Goal: Task Accomplishment & Management: Manage account settings

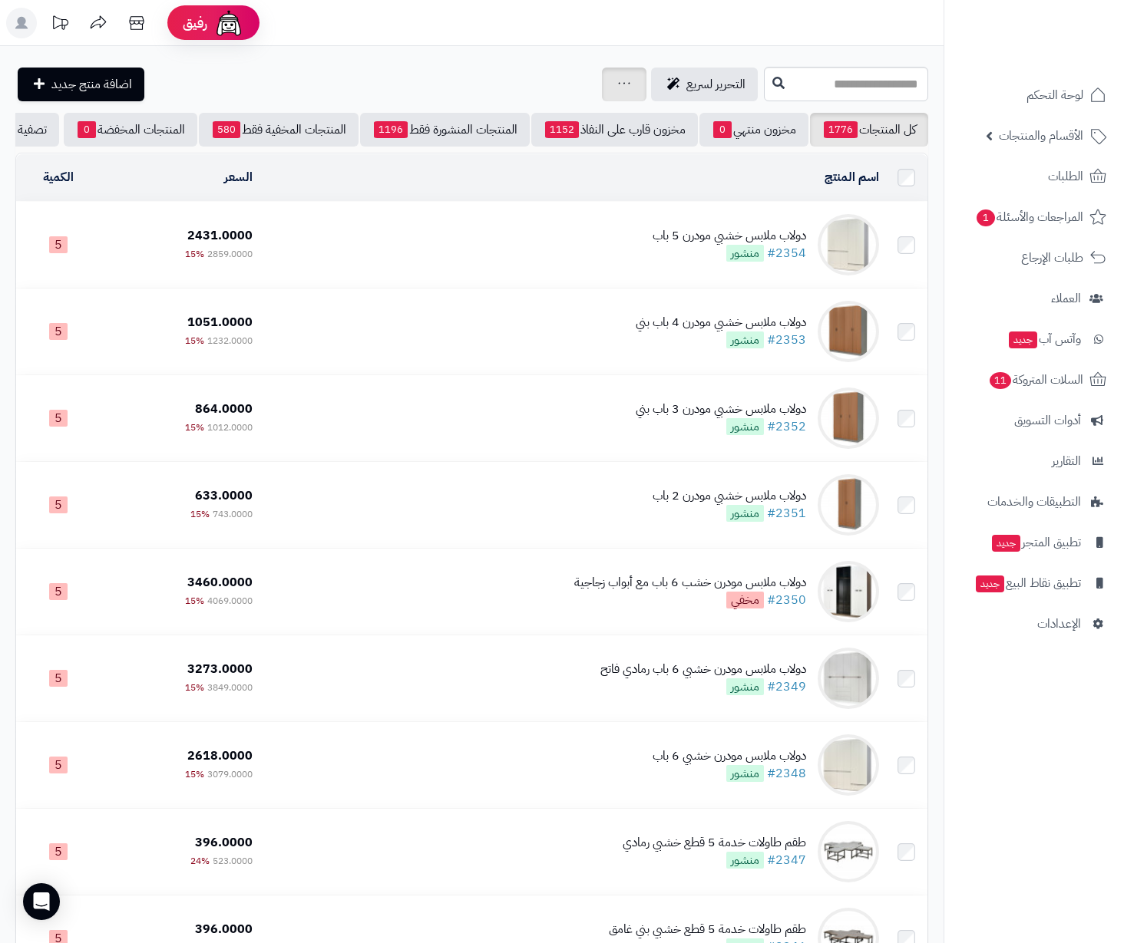
click at [602, 89] on div "جرد مخزون المنتجات جرد مخزون الخيارات فقط تعديل أسعار المنتجات الملصقات تصدير ا…" at bounding box center [624, 85] width 45 height 34
click at [602, 84] on div "جرد مخزون المنتجات جرد مخزون الخيارات فقط تعديل أسعار المنتجات الملصقات تصدير ا…" at bounding box center [624, 85] width 45 height 34
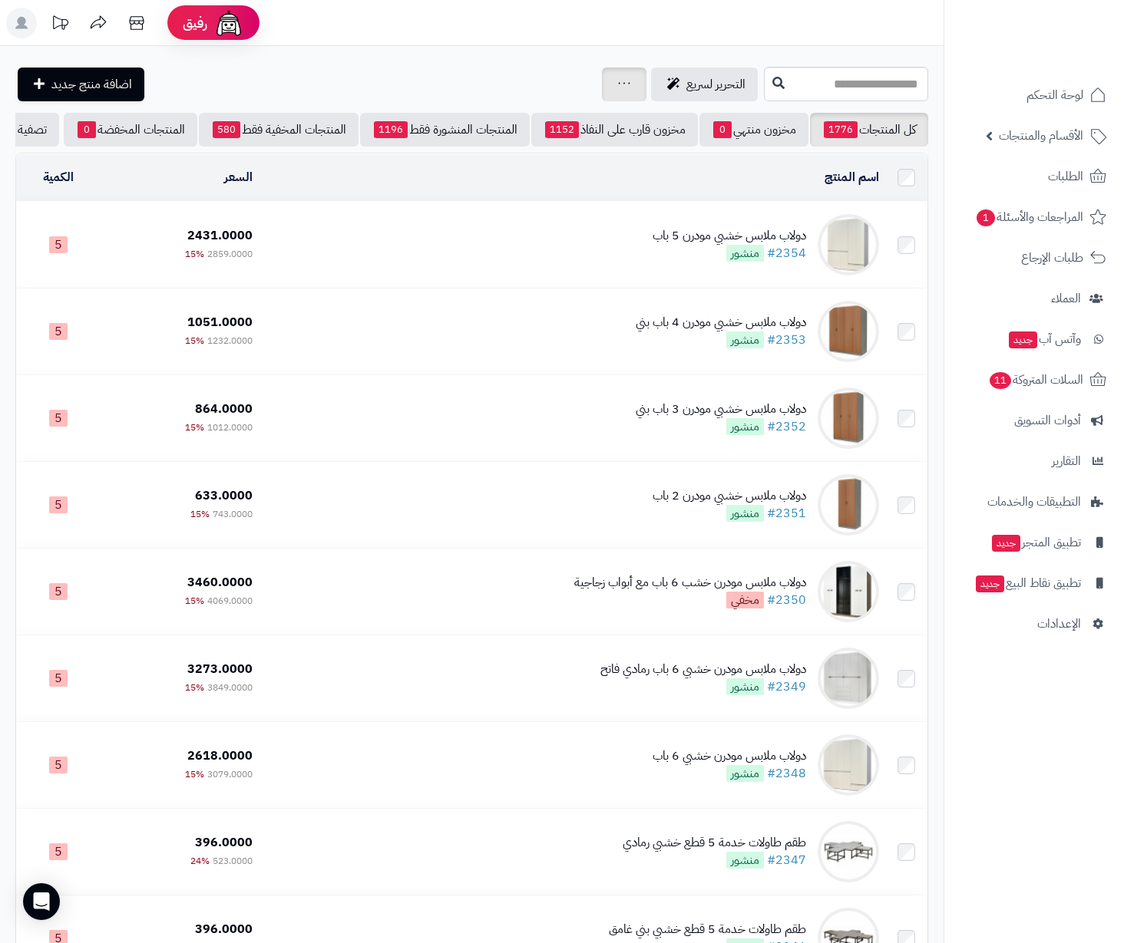
click at [618, 75] on link at bounding box center [624, 84] width 12 height 18
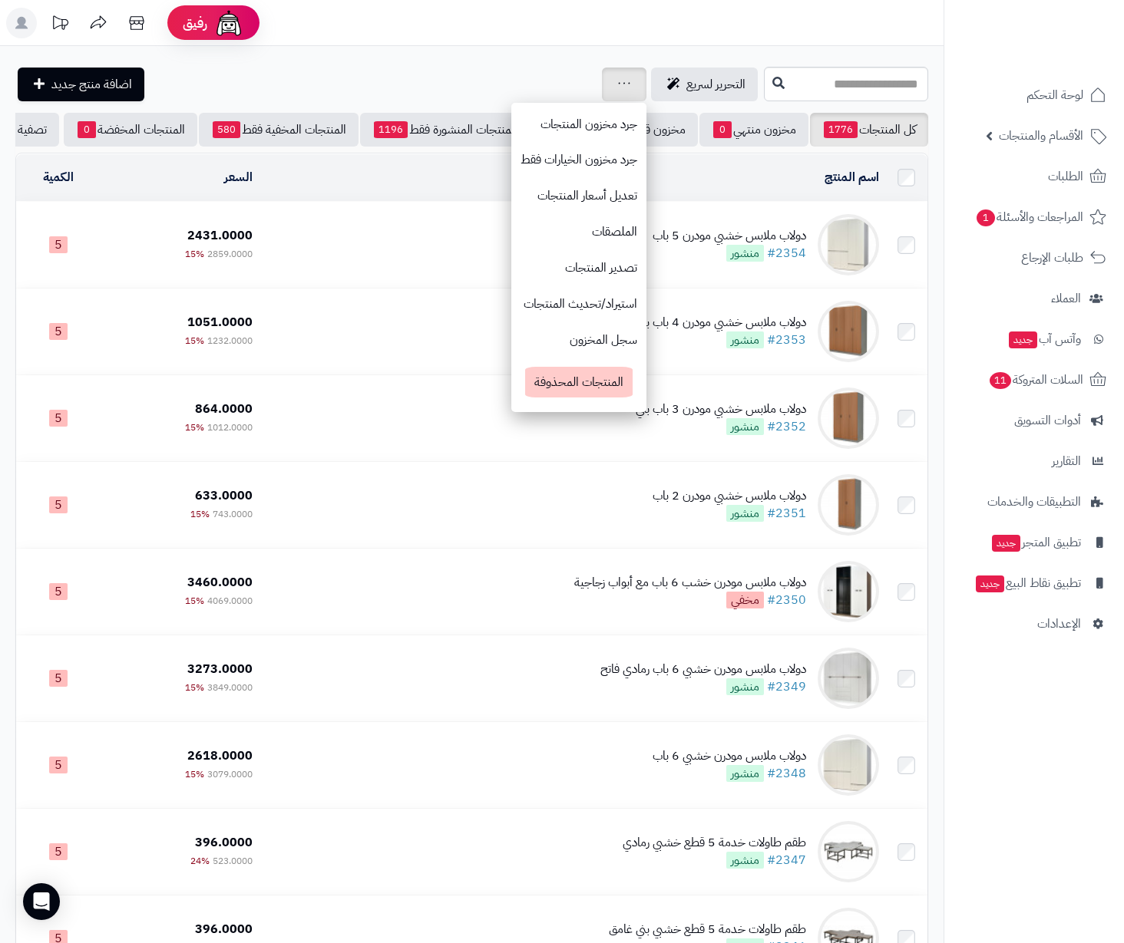
click at [618, 75] on link at bounding box center [624, 84] width 12 height 18
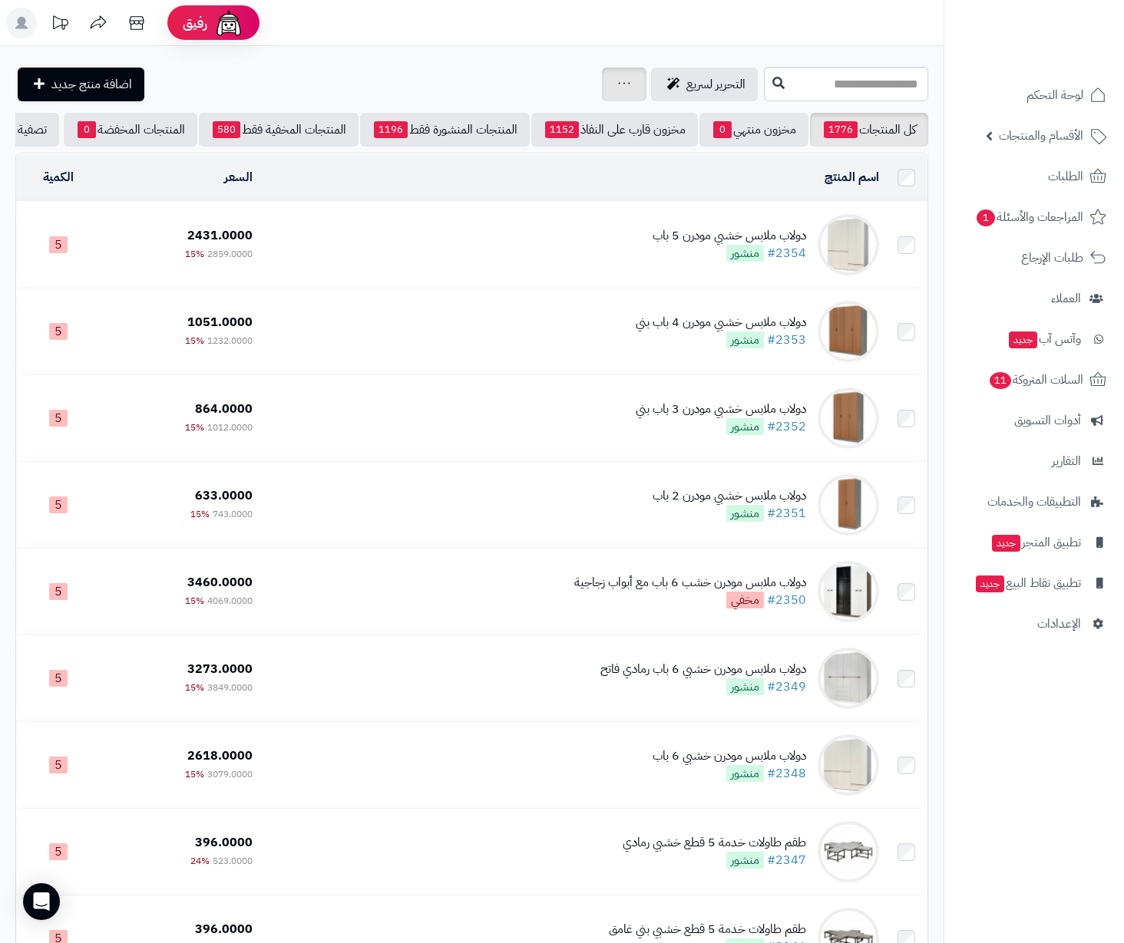
click at [618, 75] on link at bounding box center [624, 84] width 12 height 18
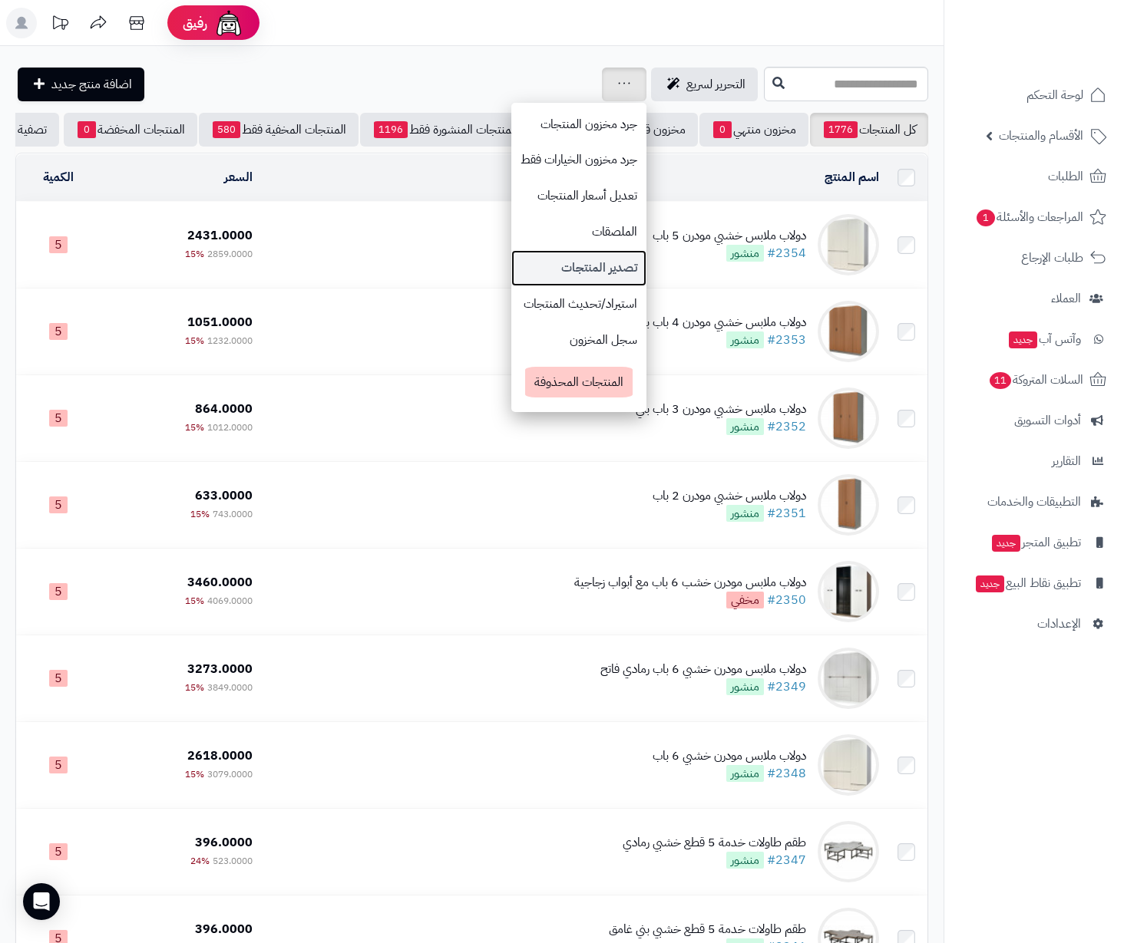
click at [526, 250] on link "تصدير المنتجات" at bounding box center [578, 268] width 135 height 36
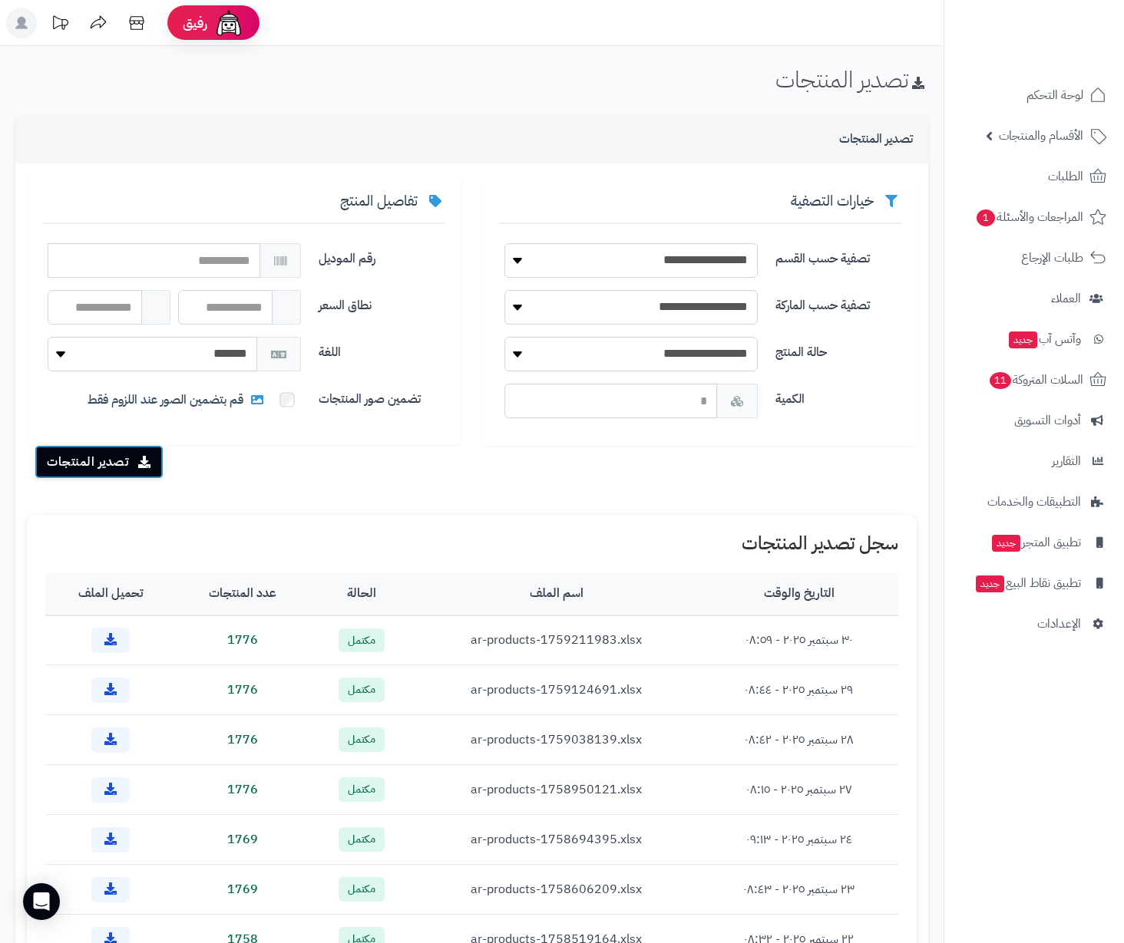
click at [111, 467] on button "تصدير المنتجات" at bounding box center [99, 462] width 129 height 34
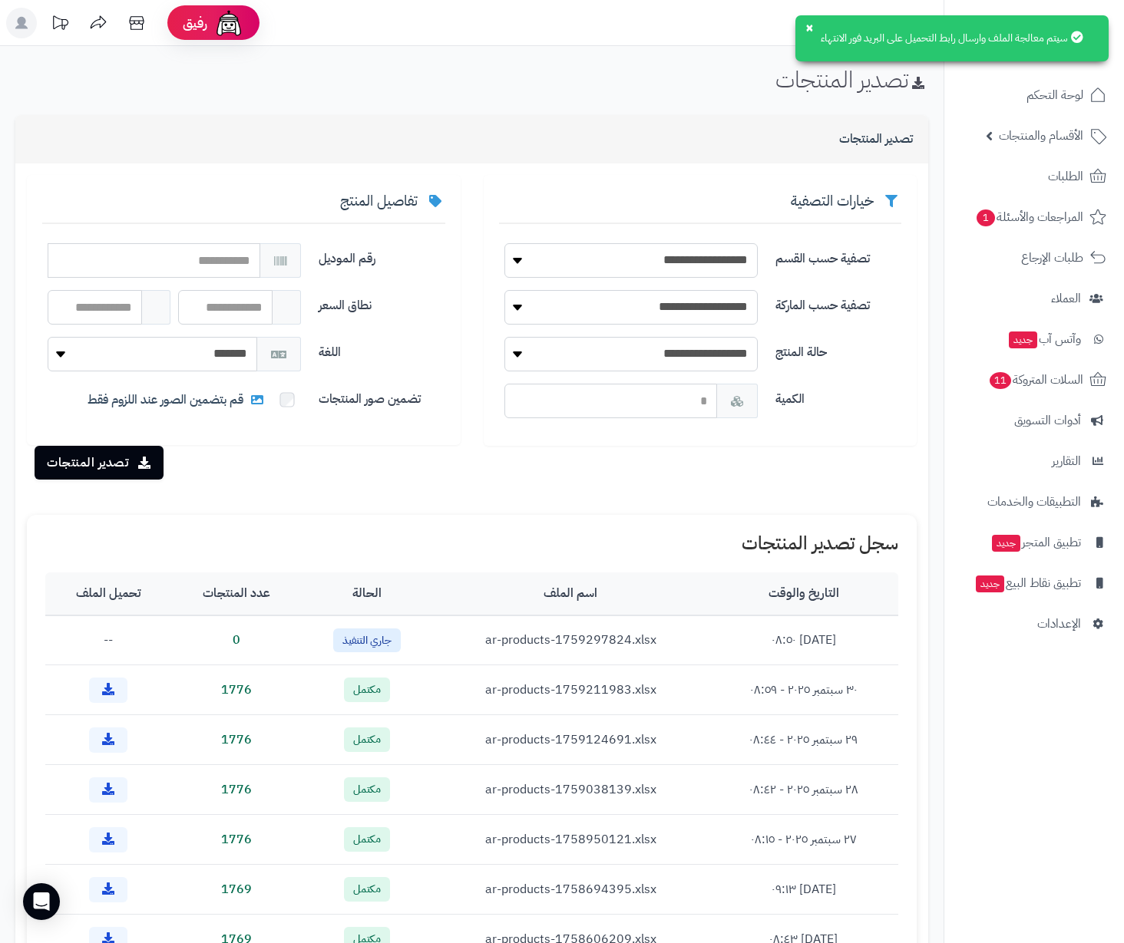
click at [933, 455] on div "**********" at bounding box center [471, 589] width 943 height 948
click at [1058, 142] on span "الأقسام والمنتجات" at bounding box center [1040, 135] width 84 height 21
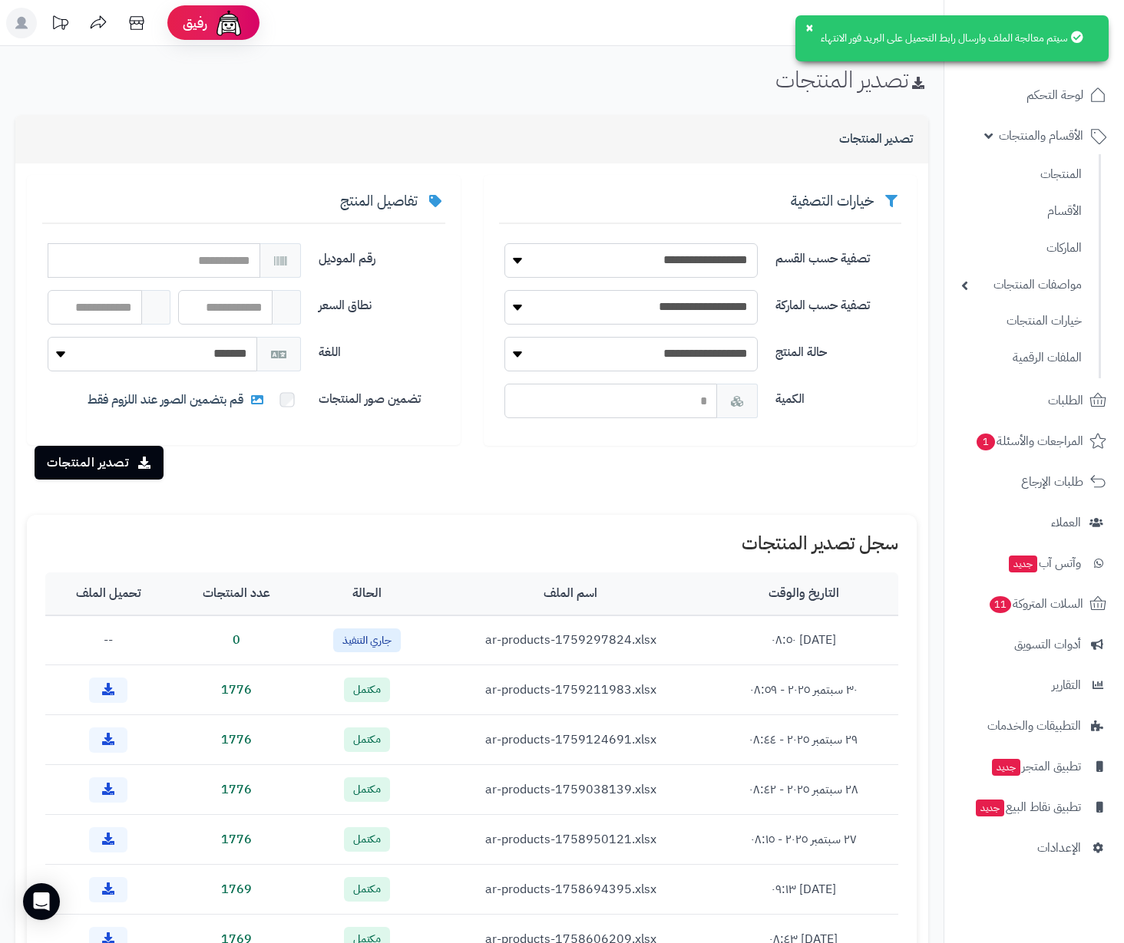
click at [416, 127] on div "تصدير المنتجات" at bounding box center [471, 139] width 913 height 48
click at [319, 74] on div "تصدير المنتجات" at bounding box center [471, 85] width 943 height 37
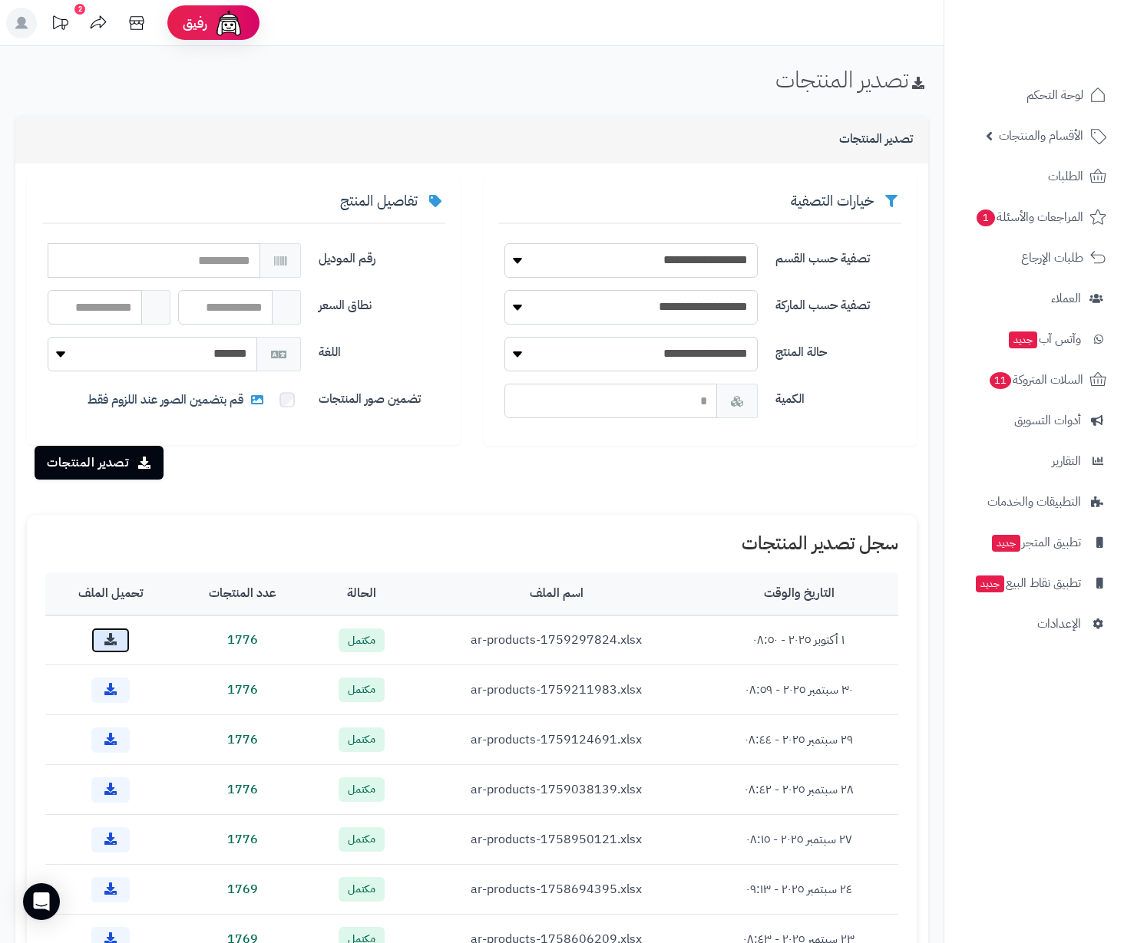
click at [117, 636] on icon at bounding box center [110, 639] width 12 height 12
click at [749, 99] on div "تصدير المنتجات" at bounding box center [471, 85] width 943 height 37
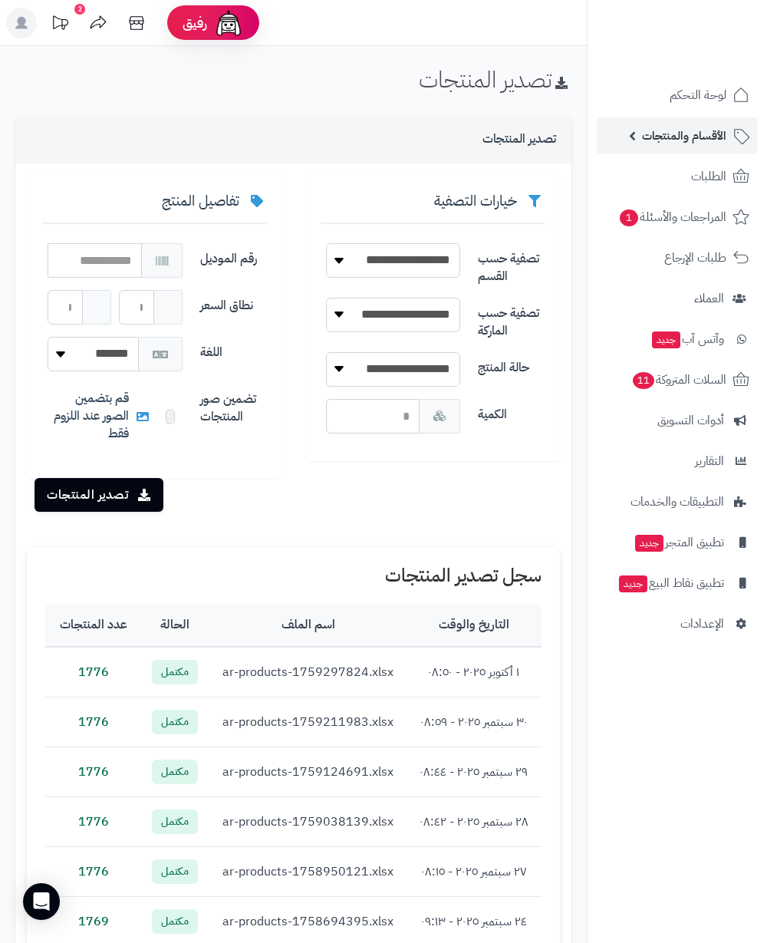
click at [734, 146] on link "الأقسام والمنتجات" at bounding box center [677, 135] width 161 height 37
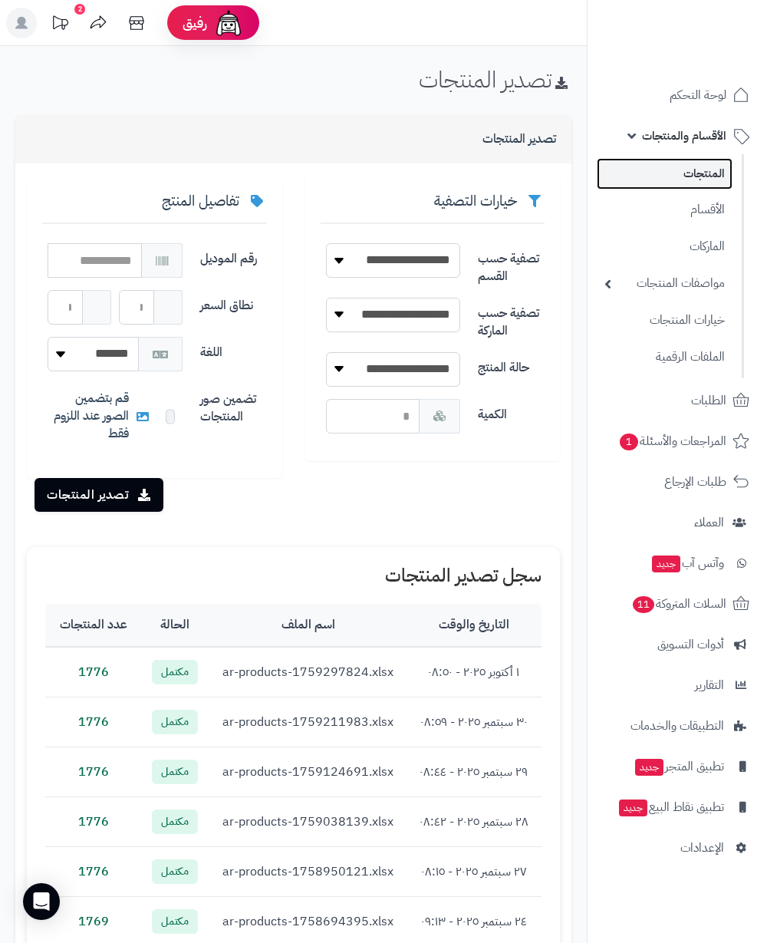
click at [729, 182] on link "المنتجات" at bounding box center [665, 173] width 136 height 31
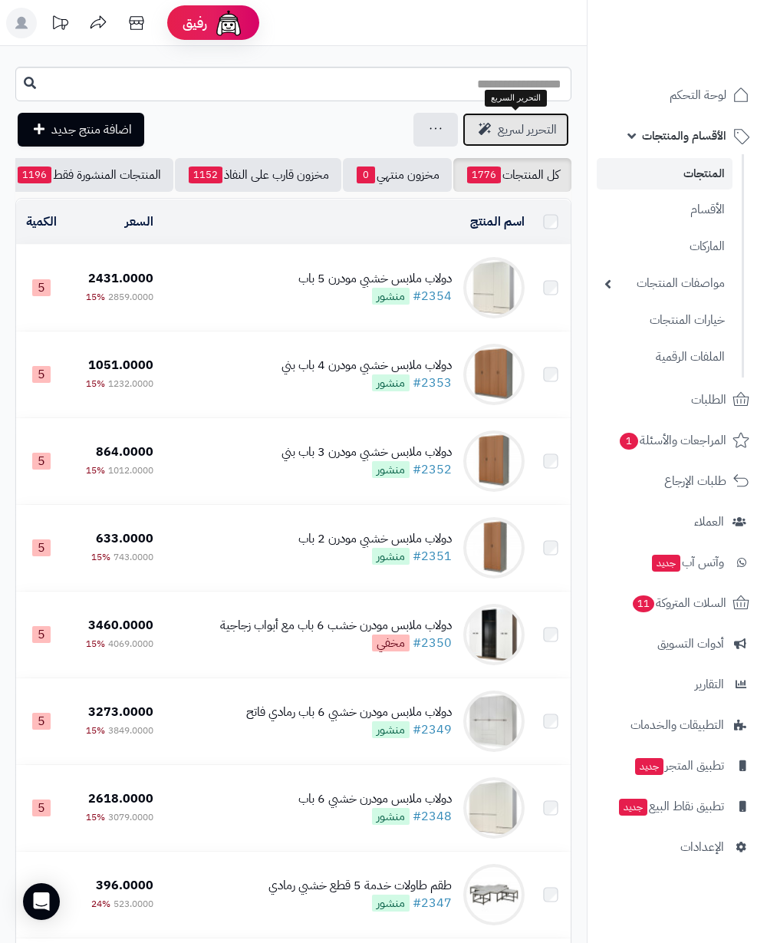
click at [520, 127] on span "التحرير لسريع" at bounding box center [527, 129] width 59 height 18
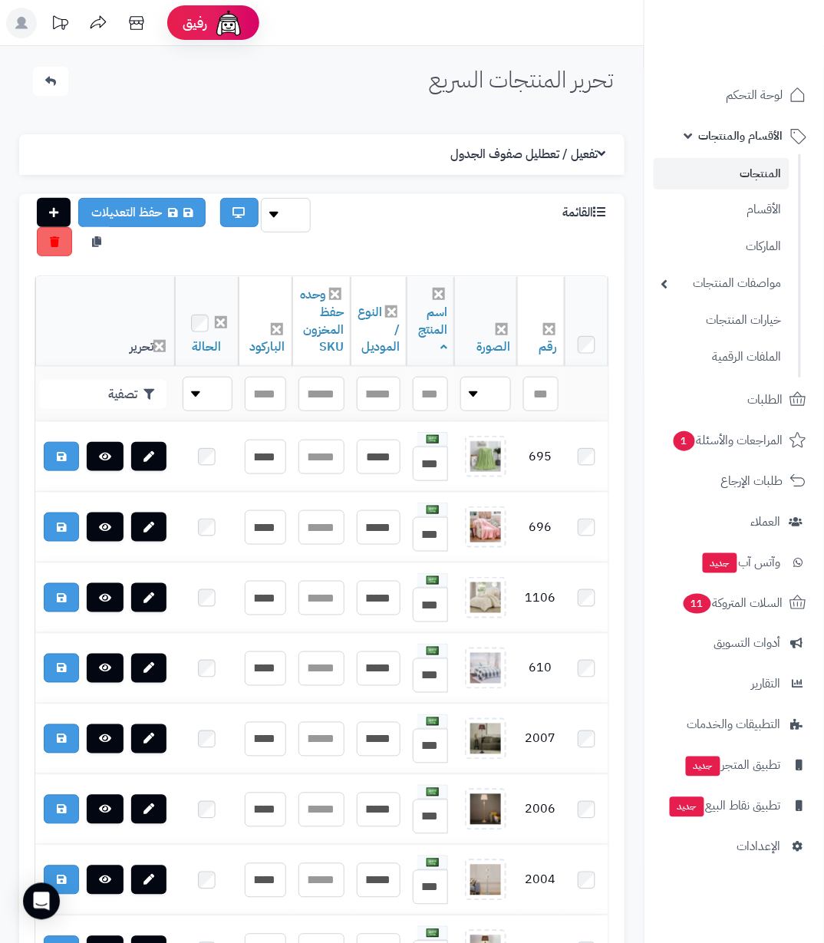
click at [358, 67] on div "تحرير المنتجات السريع الرئيسية الاضافات تحرير المنتجات السريع" at bounding box center [321, 85] width 613 height 37
click at [328, 97] on div "تحرير المنتجات السريع الرئيسية الاضافات تحرير المنتجات السريع" at bounding box center [321, 85] width 613 height 37
drag, startPoint x: 284, startPoint y: 391, endPoint x: 223, endPoint y: 385, distance: 61.7
click at [283, 391] on input "text" at bounding box center [265, 394] width 41 height 35
paste input "**********"
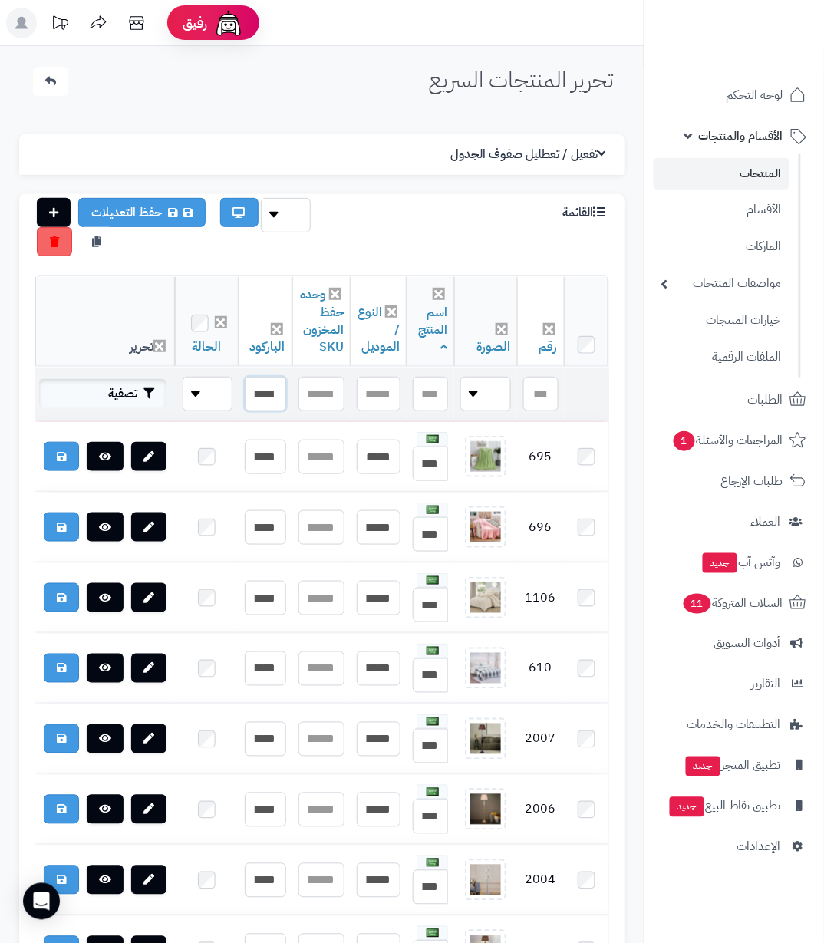
scroll to position [0, -68]
type input "**********"
click at [120, 391] on button "تصفية" at bounding box center [102, 393] width 127 height 29
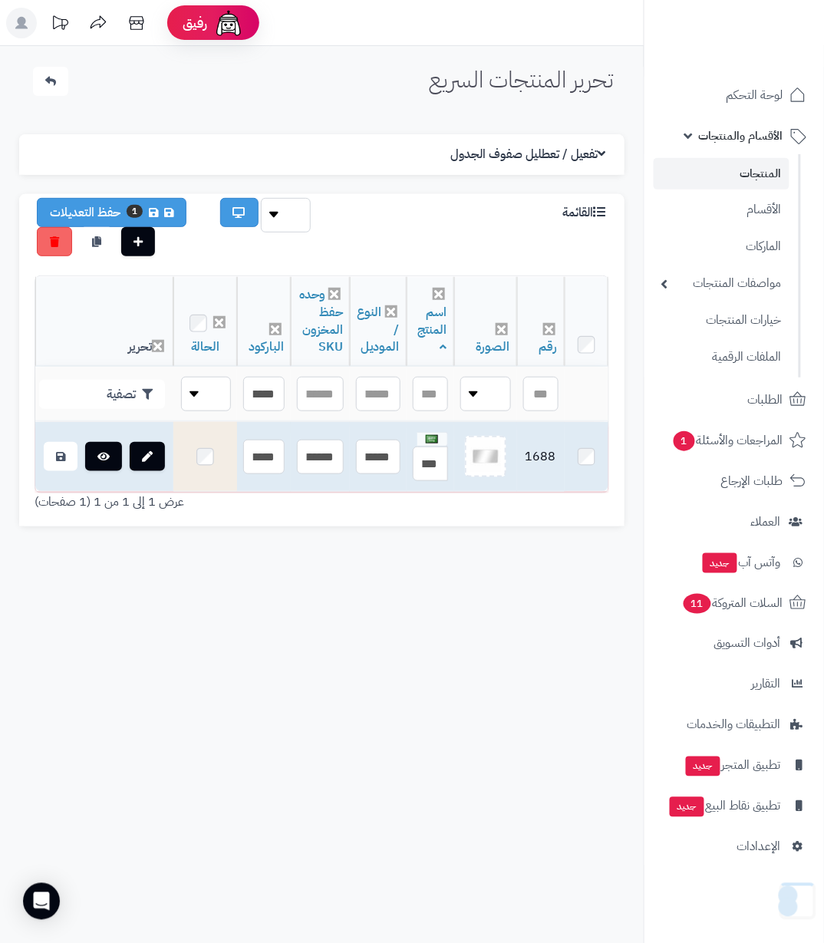
click at [38, 462] on td at bounding box center [104, 457] width 138 height 70
click at [61, 462] on icon at bounding box center [60, 456] width 9 height 11
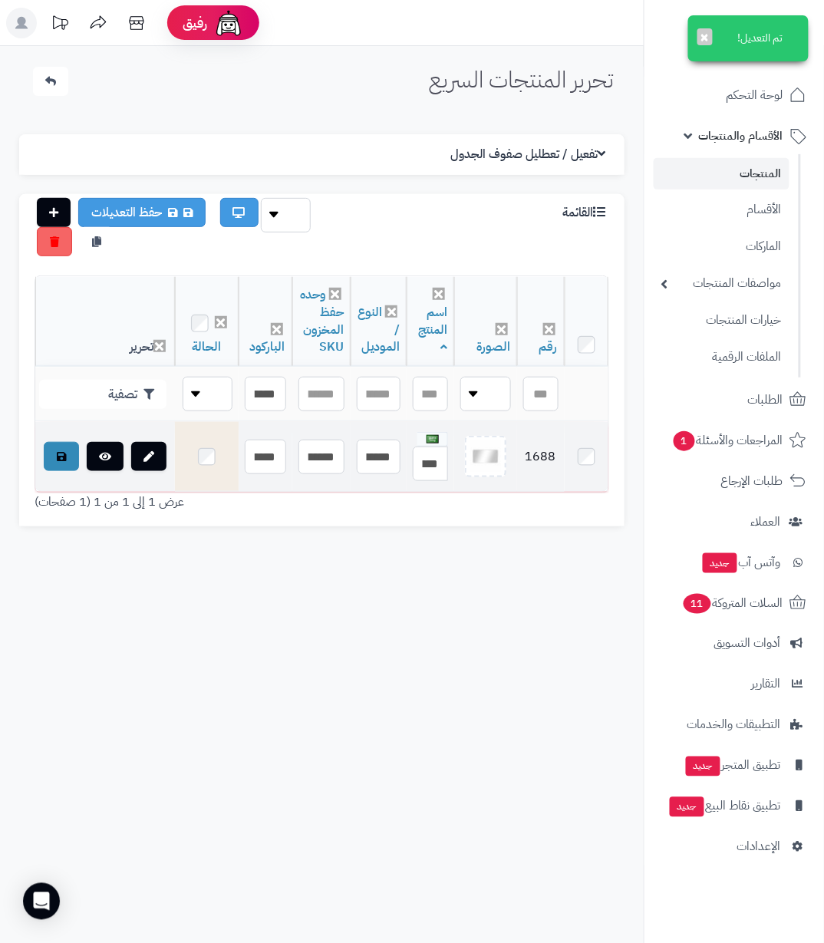
click at [367, 628] on div "تحرير المنتجات السريع الرئيسية الاضافات تحرير المنتجات السريع تم التعديل! × الإ…" at bounding box center [322, 517] width 644 height 943
click at [272, 408] on input "**********" at bounding box center [265, 394] width 41 height 35
paste input "text"
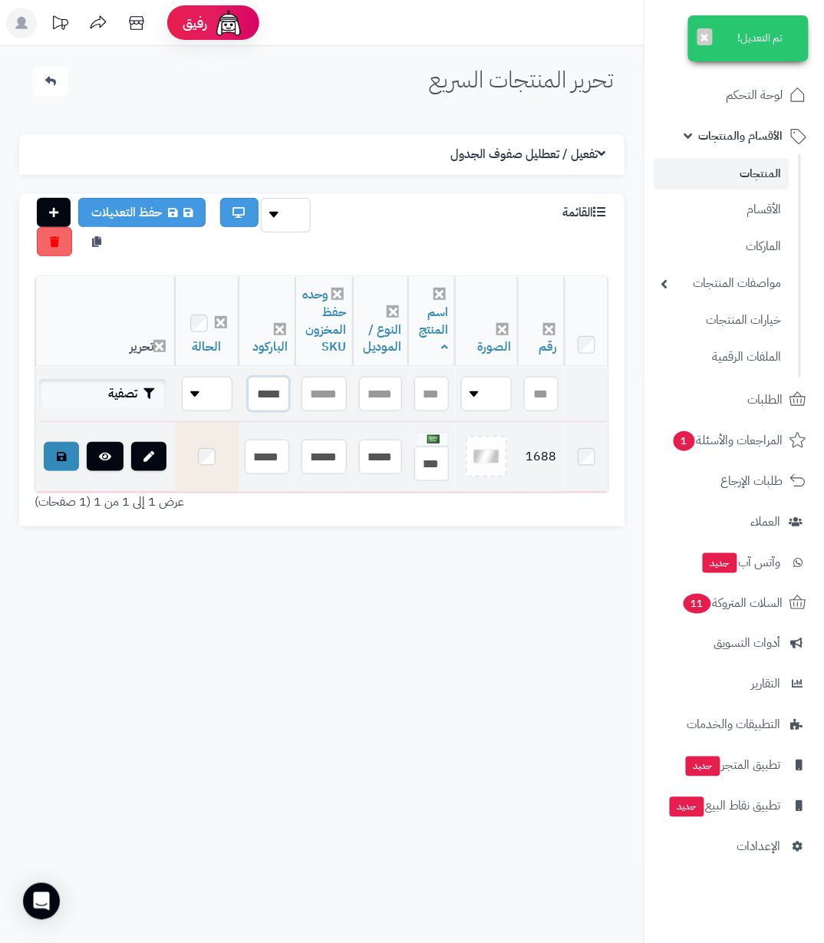
type input "**********"
click at [154, 399] on icon "button" at bounding box center [149, 393] width 11 height 11
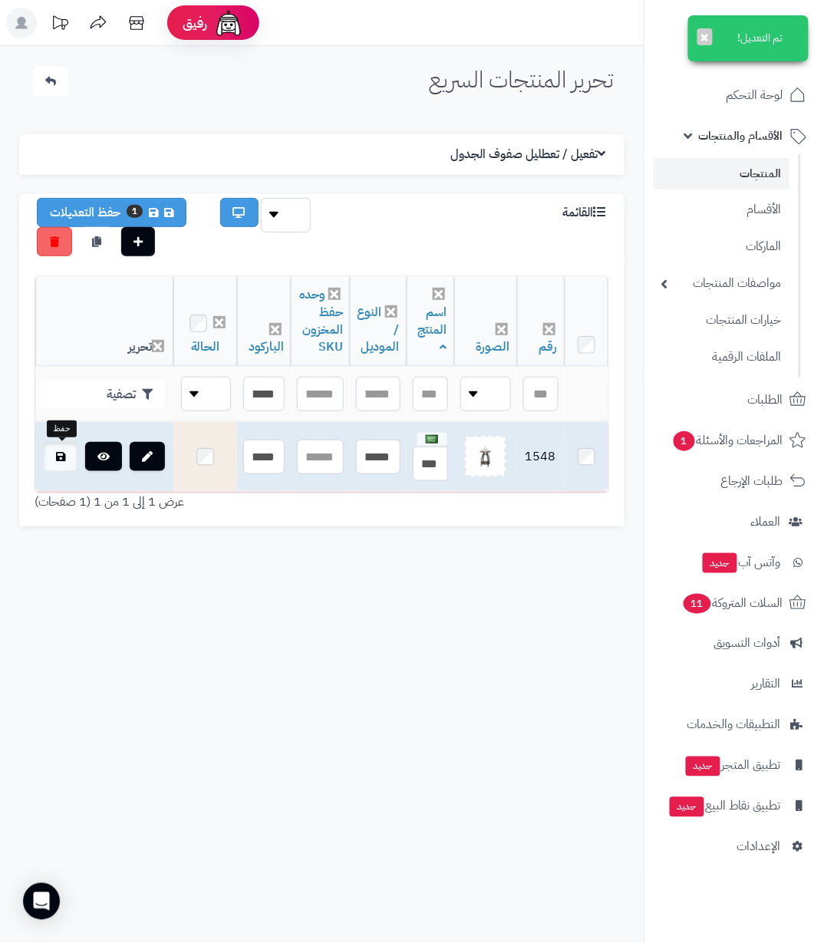
click at [64, 464] on link at bounding box center [61, 456] width 34 height 29
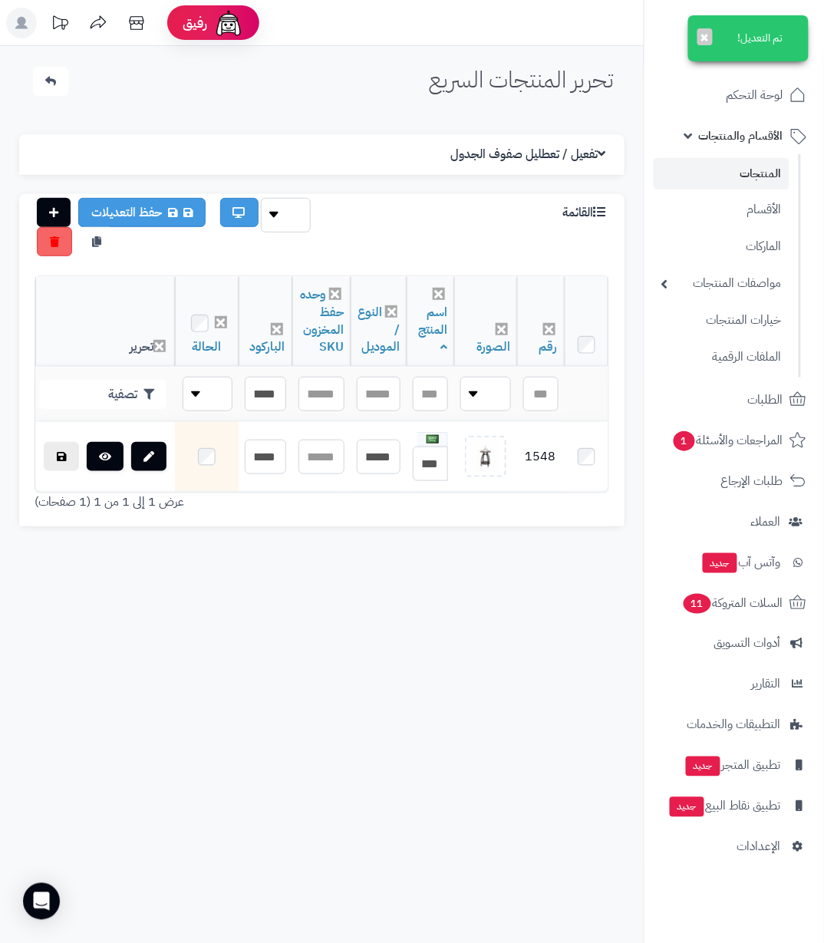
click at [446, 511] on div "عرض 1 إلى 1 من 1 (1 صفحات)" at bounding box center [322, 502] width 598 height 18
click at [241, 388] on td "**********" at bounding box center [266, 395] width 54 height 54
click at [259, 393] on input "**********" at bounding box center [265, 394] width 41 height 35
paste input "text"
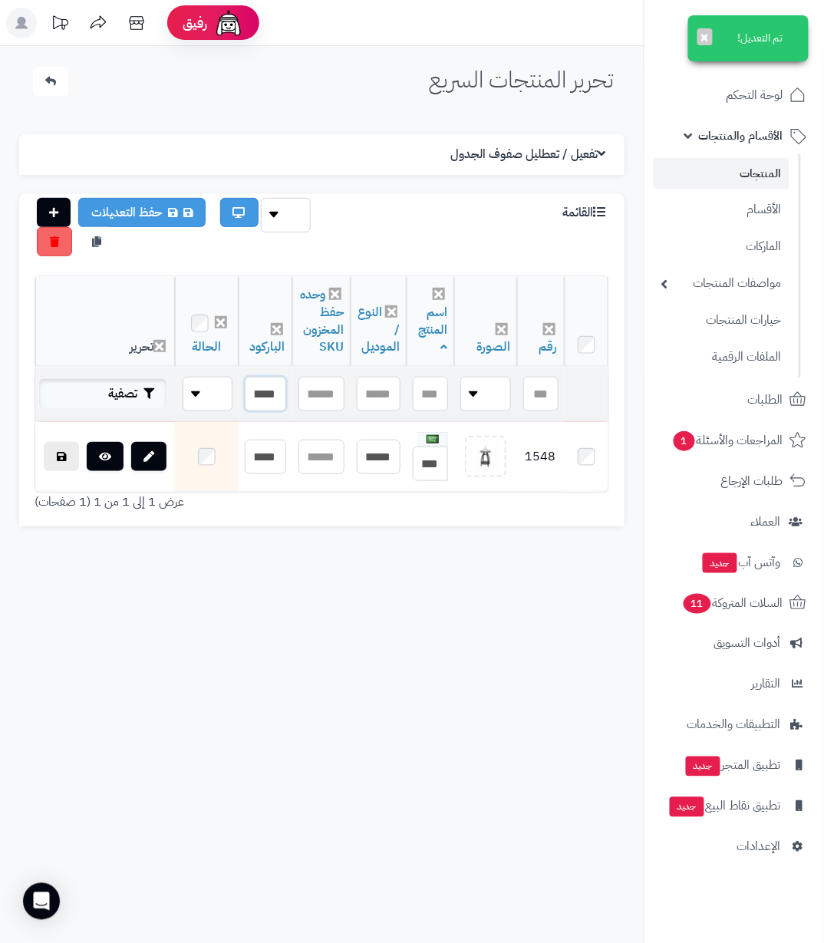
scroll to position [0, -68]
type input "**********"
click at [127, 382] on button "تصفية" at bounding box center [102, 393] width 127 height 29
click at [401, 572] on div "تحرير المنتجات السريع الرئيسية الاضافات تحرير المنتجات السريع تم التعديل! × الإ…" at bounding box center [322, 517] width 644 height 943
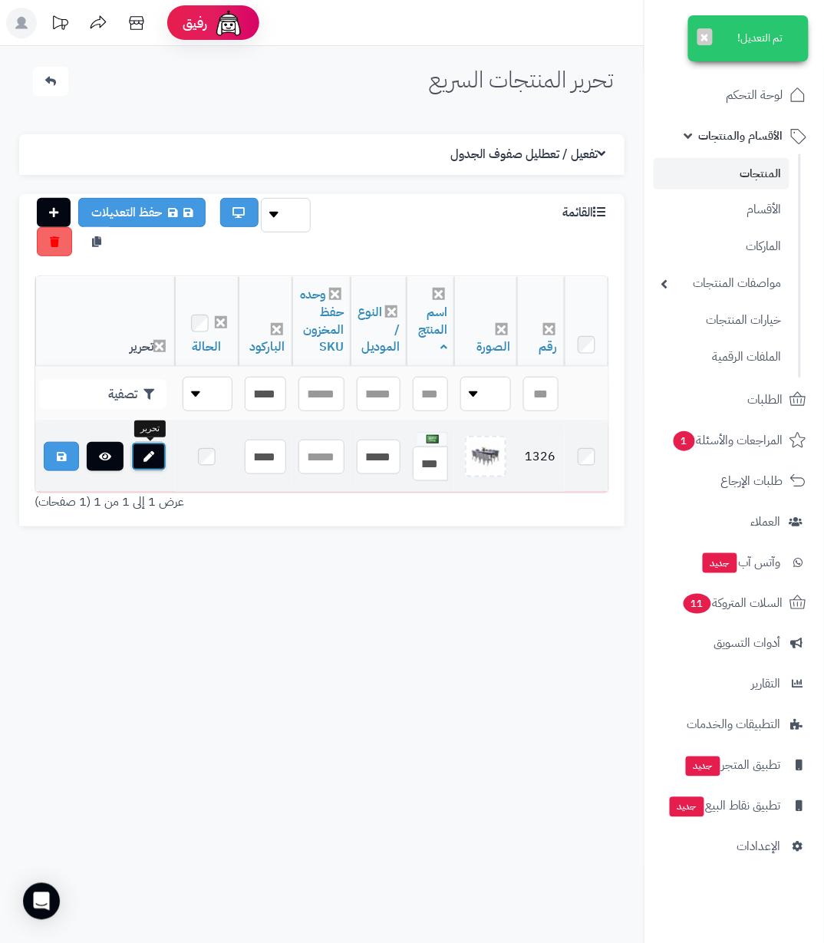
click at [137, 450] on link at bounding box center [148, 456] width 35 height 29
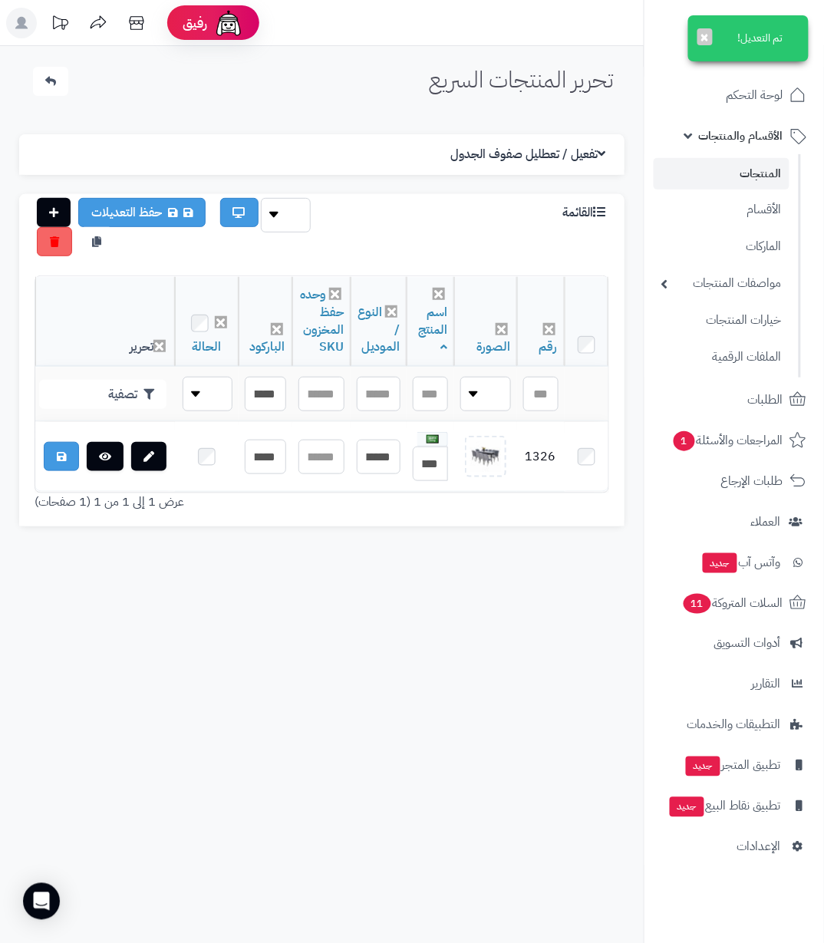
click at [396, 566] on div "تحرير المنتجات السريع الرئيسية الاضافات تحرير المنتجات السريع تم التعديل! × الإ…" at bounding box center [322, 517] width 644 height 943
click at [289, 397] on td "**********" at bounding box center [266, 395] width 54 height 54
click at [276, 397] on input "**********" at bounding box center [265, 394] width 41 height 35
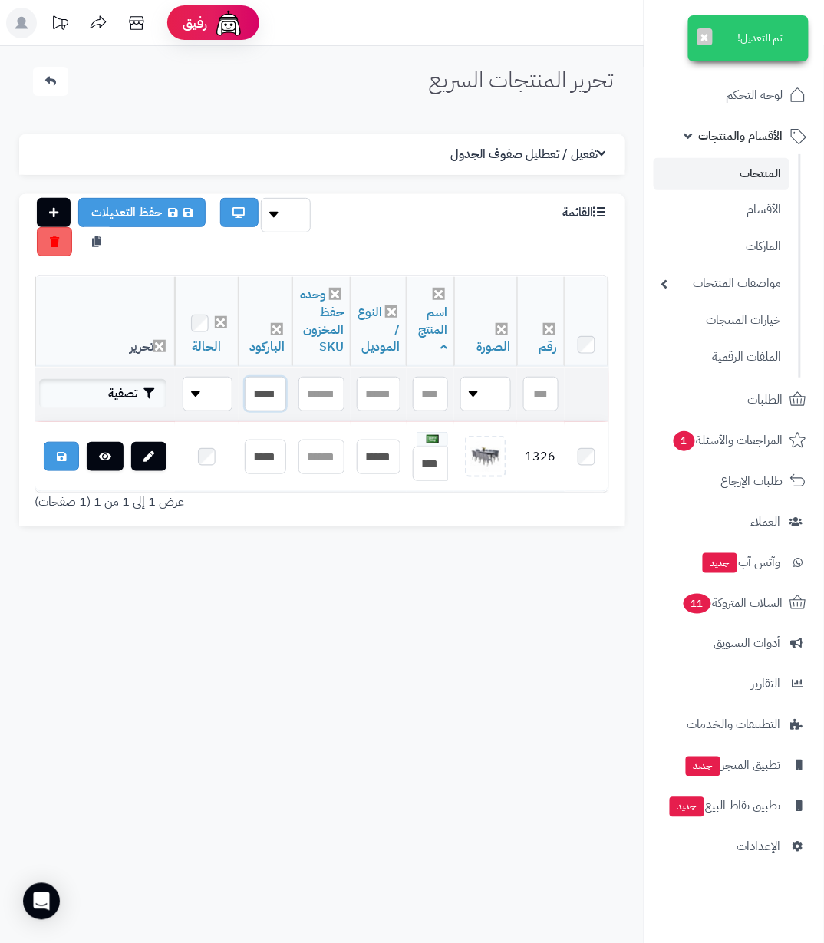
paste input "text"
type input "**********"
click at [130, 381] on button "تصفية" at bounding box center [102, 393] width 127 height 29
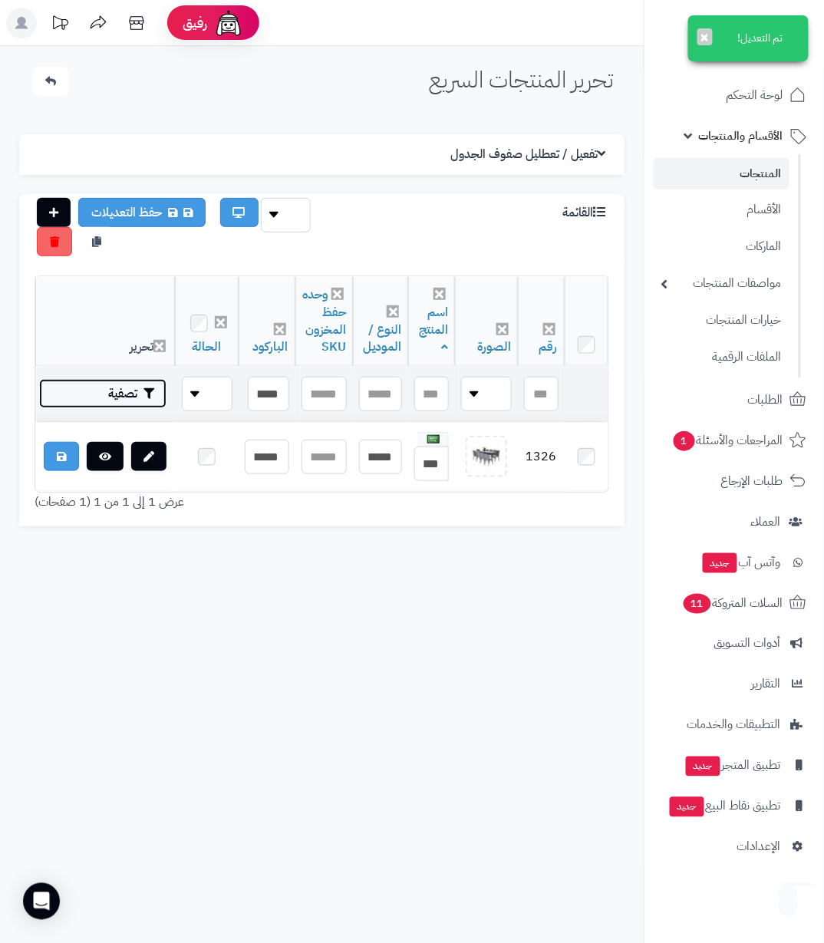
click at [130, 381] on button "تصفية" at bounding box center [102, 393] width 127 height 29
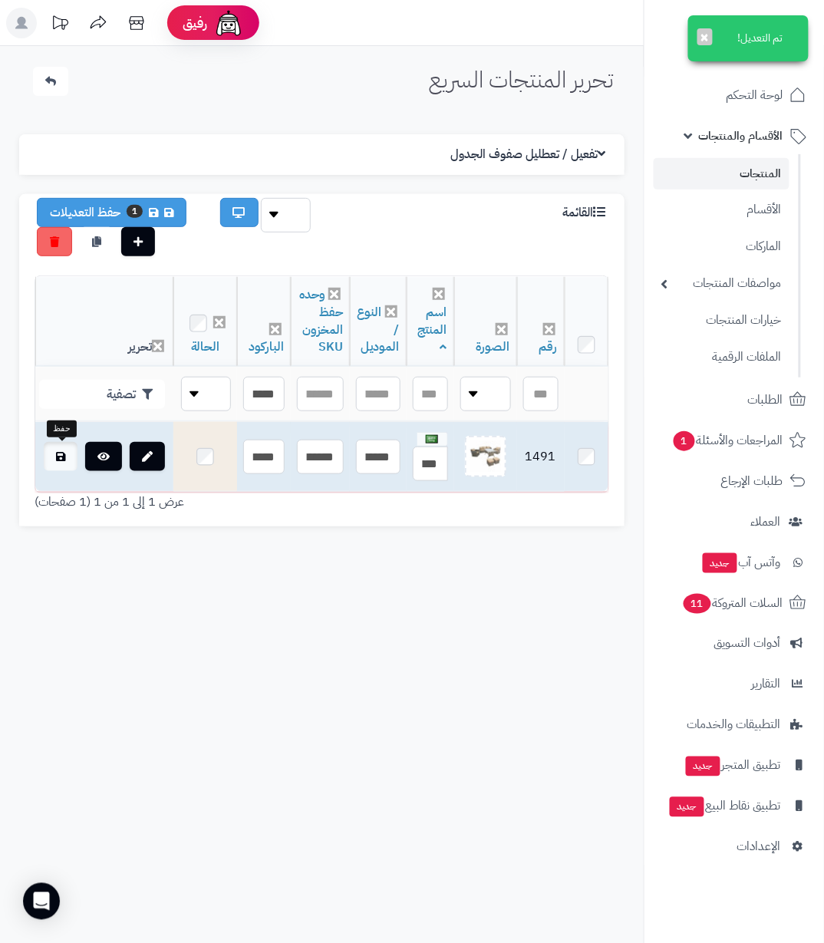
click at [68, 452] on link at bounding box center [61, 456] width 34 height 29
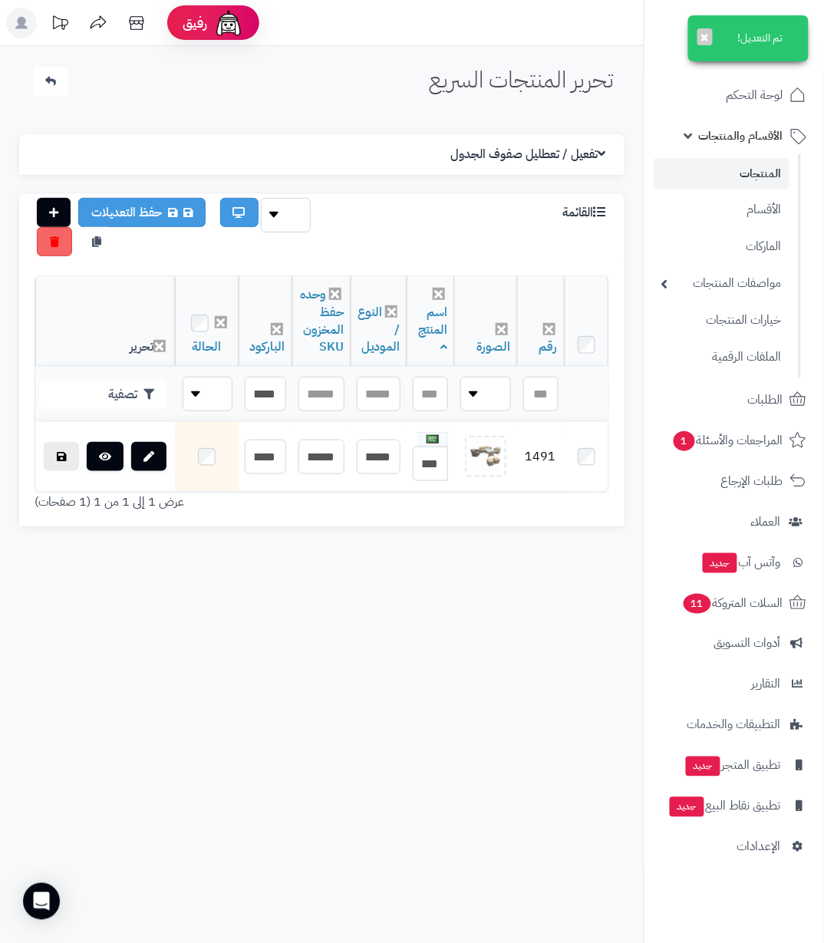
click at [410, 546] on div "الإعدادات نسخ الميتا من اسم المنتج نسخ الموديل من اسم المنتج تفعيل / تعطليل صفو…" at bounding box center [322, 330] width 606 height 431
click at [249, 394] on input "**********" at bounding box center [265, 394] width 41 height 35
paste input "text"
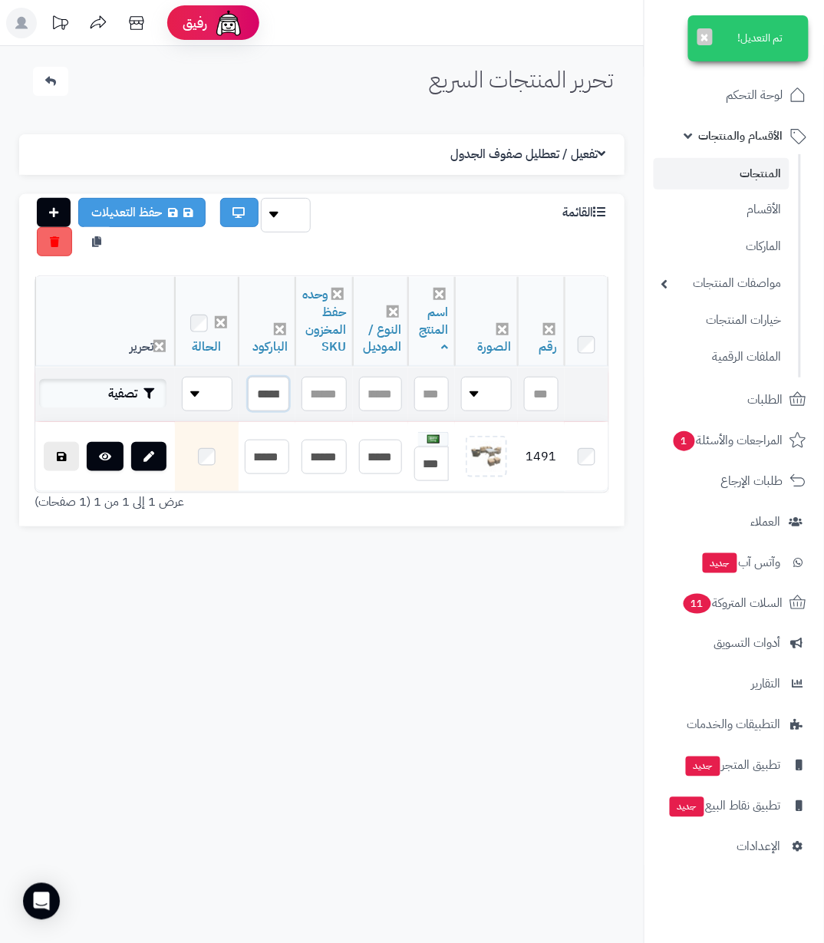
type input "**********"
click at [126, 385] on button "تصفية" at bounding box center [102, 393] width 127 height 29
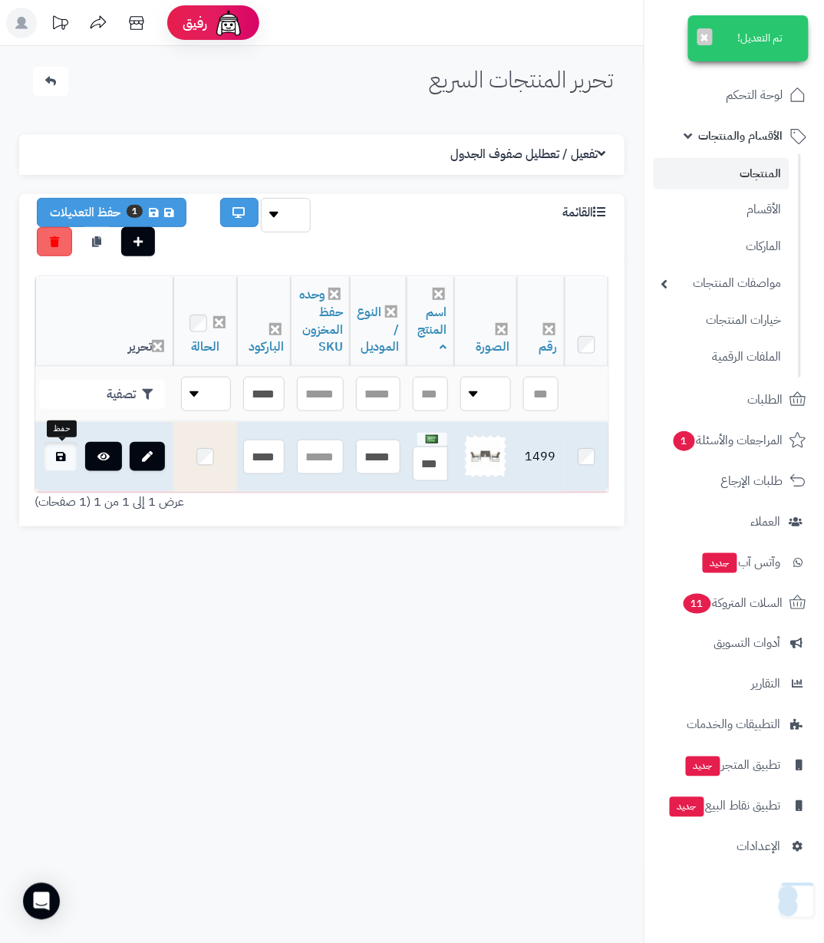
click at [65, 465] on link at bounding box center [61, 456] width 34 height 29
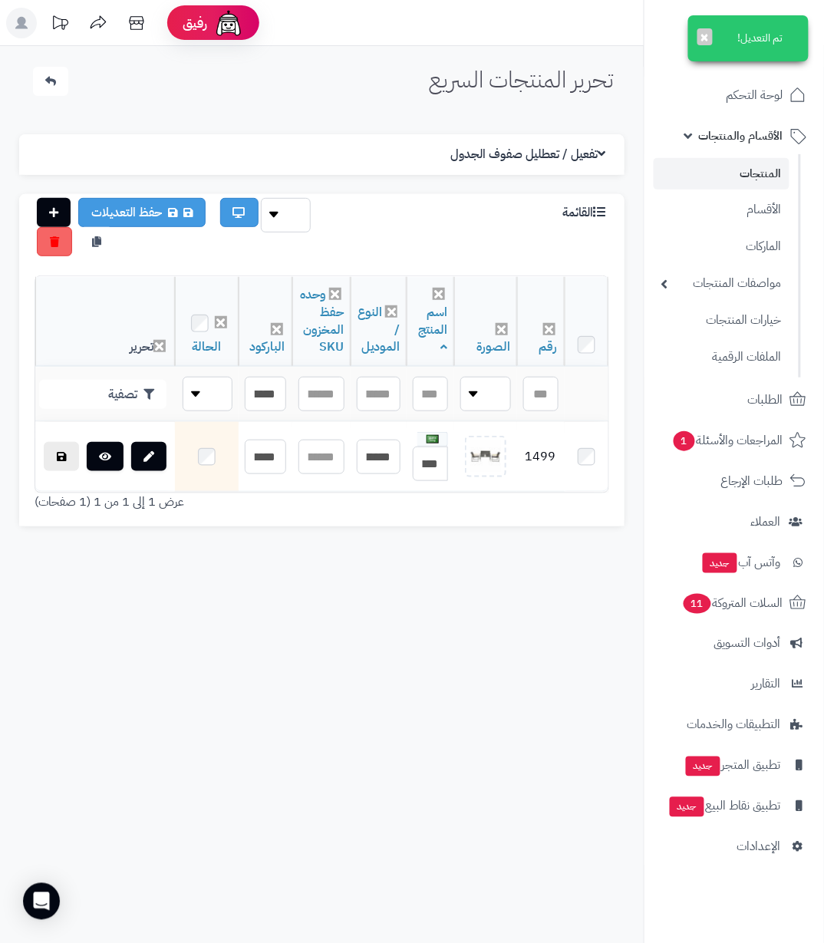
click at [167, 87] on div "تحرير المنتجات السريع الرئيسية الاضافات تحرير المنتجات السريع تم التعديل! ×" at bounding box center [321, 85] width 613 height 37
click at [189, 111] on div "تحرير المنتجات السريع الرئيسية الاضافات تحرير المنتجات السريع تم التعديل! × الإ…" at bounding box center [322, 517] width 644 height 943
click at [457, 645] on div "تحرير المنتجات السريع الرئيسية الاضافات تحرير المنتجات السريع تم التعديل! × الإ…" at bounding box center [322, 517] width 644 height 943
click at [378, 84] on div "تحرير المنتجات السريع الرئيسية الاضافات تحرير المنتجات السريع تم التعديل! ×" at bounding box center [321, 85] width 613 height 37
click at [744, 163] on link "المنتجات" at bounding box center [722, 173] width 136 height 31
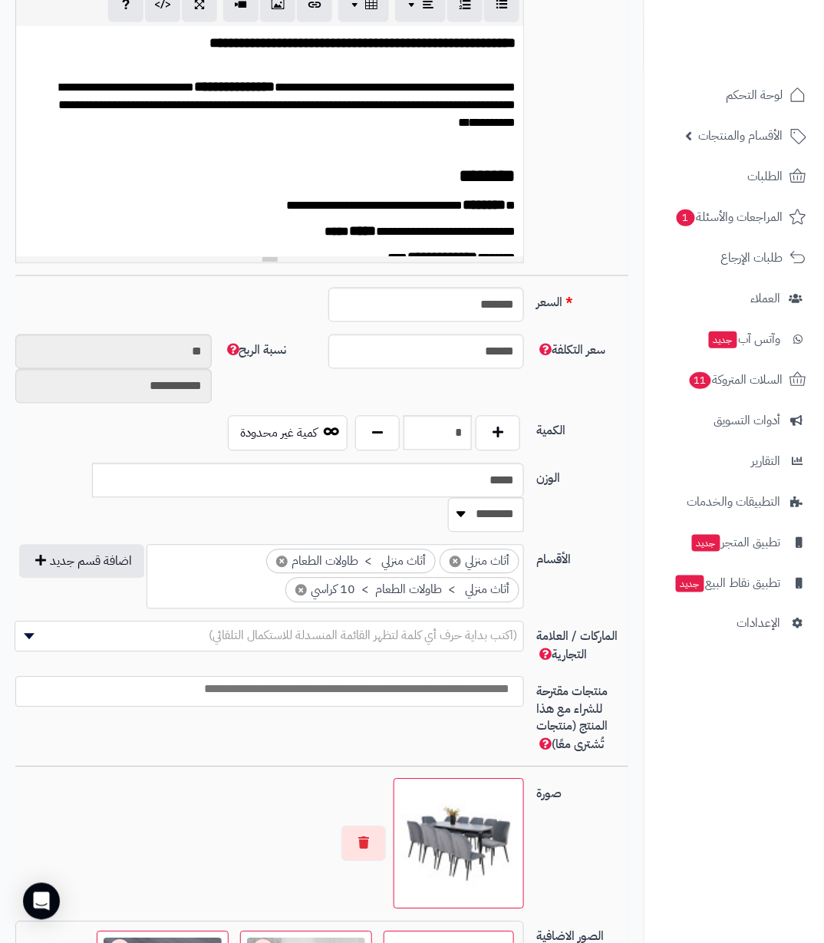
scroll to position [614, 0]
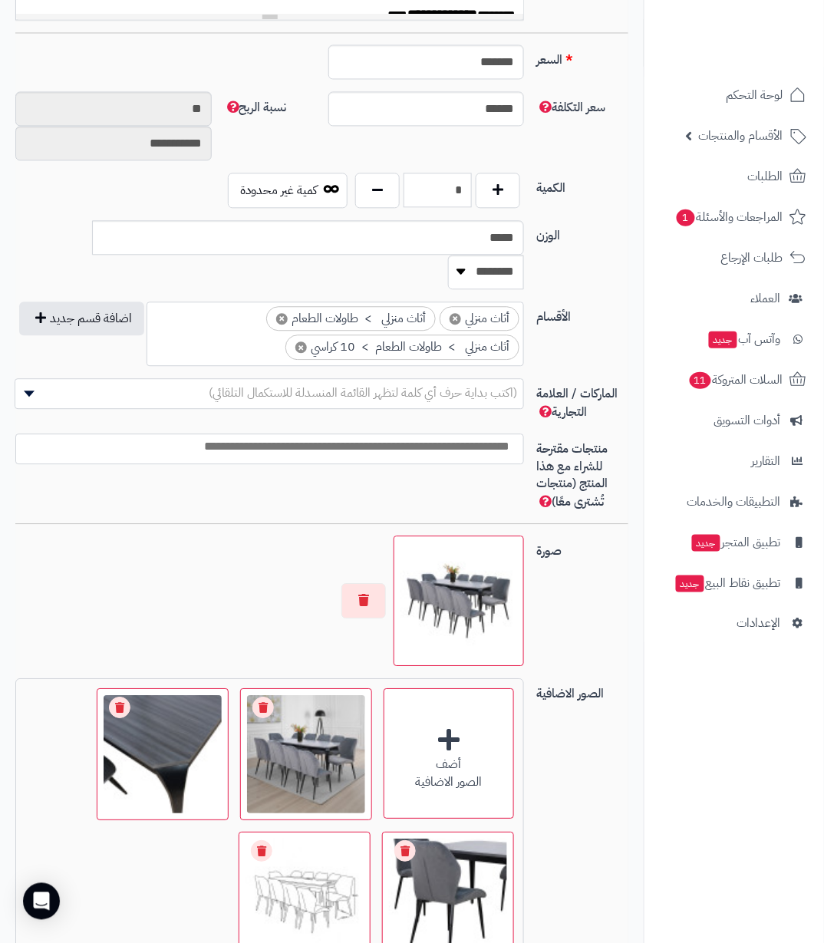
click at [457, 179] on input "*" at bounding box center [438, 190] width 68 height 35
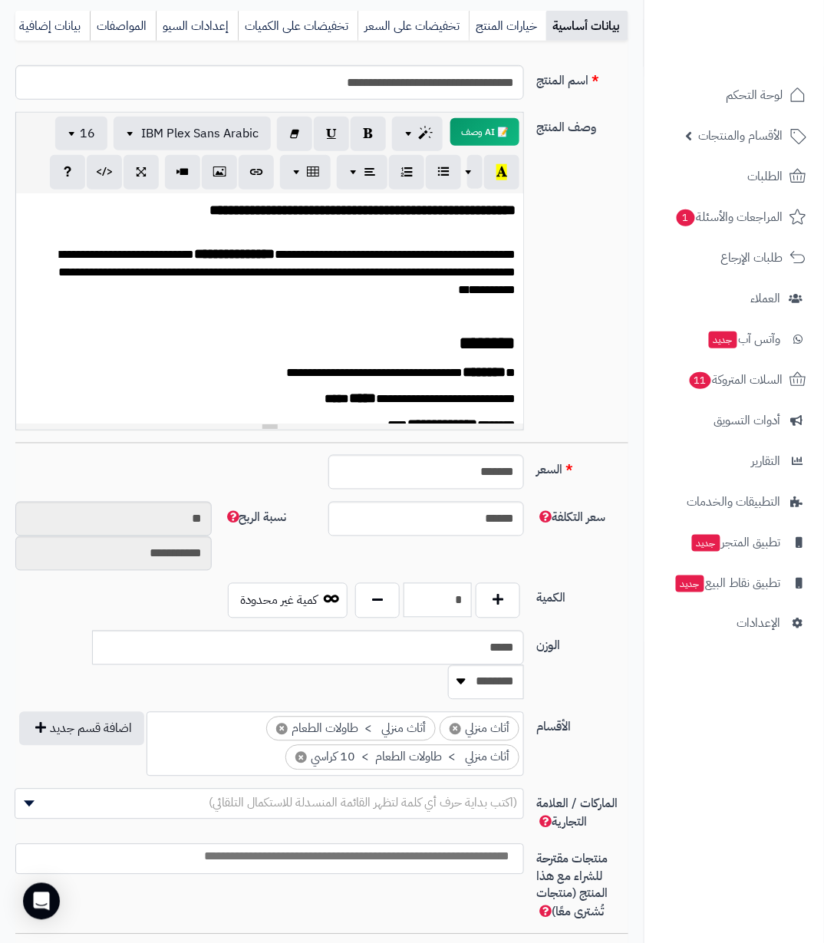
scroll to position [0, 0]
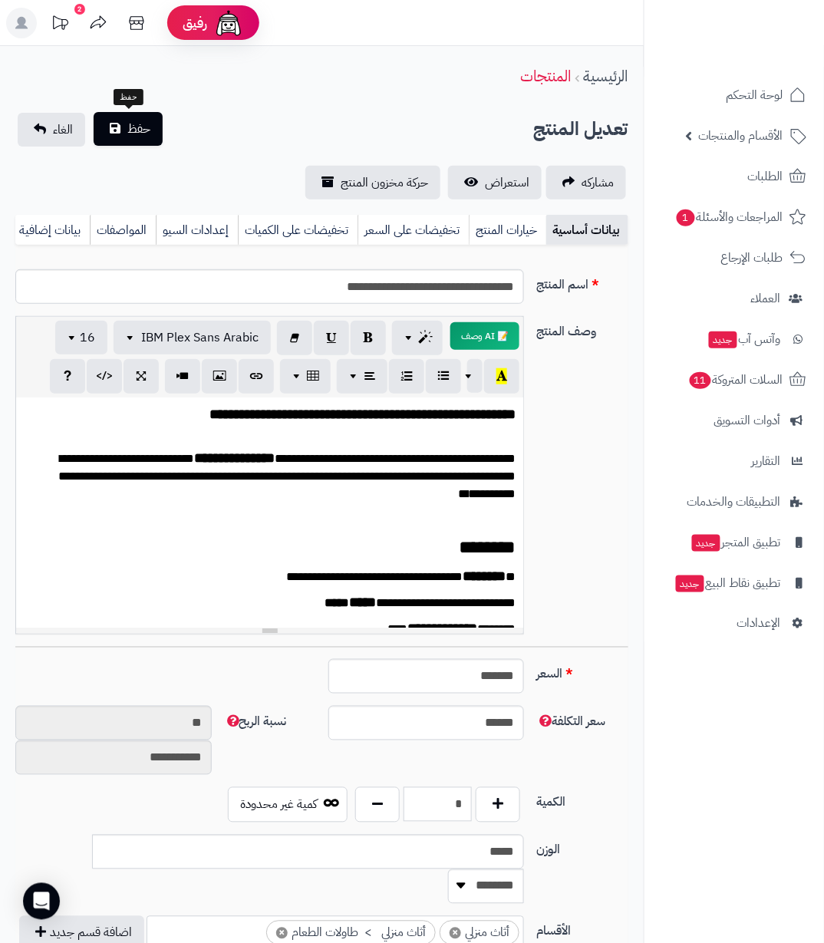
type input "*"
click at [114, 132] on button "حفظ" at bounding box center [128, 129] width 69 height 34
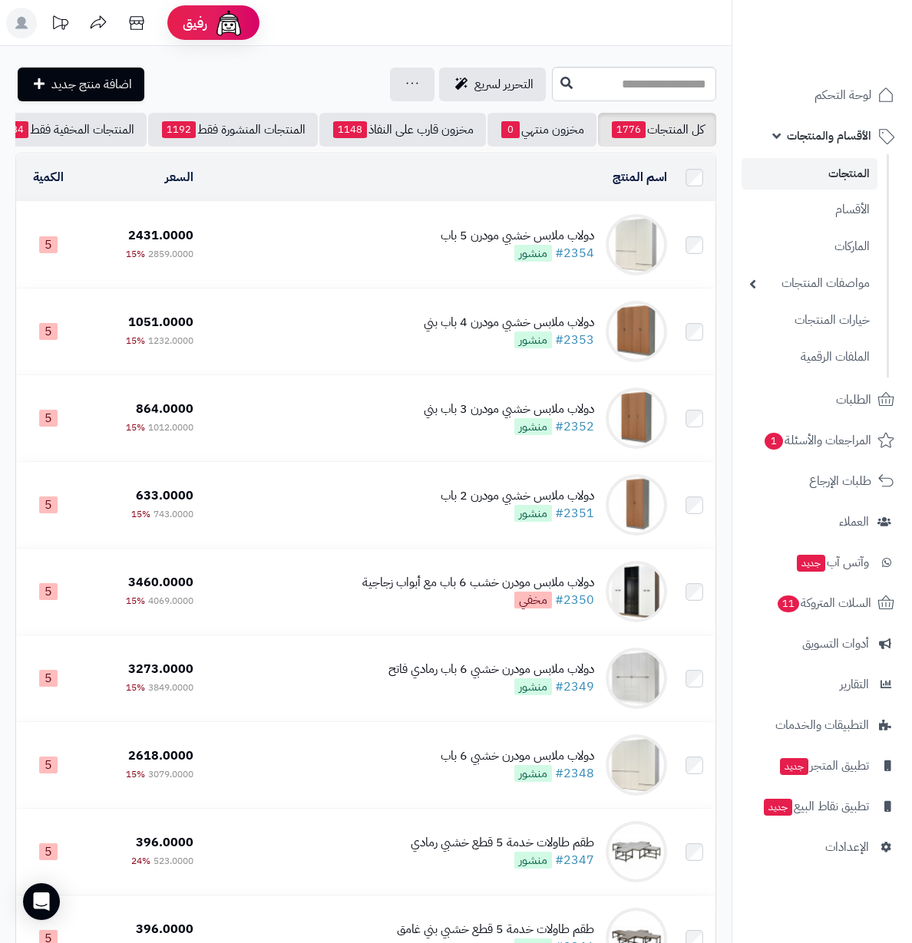
click at [201, 97] on div "التحرير لسريع جرد مخزون المنتجات جرد مخزون الخيارات فقط تعديل أسعار المنتجات ال…" at bounding box center [281, 85] width 533 height 34
click at [544, 38] on header "رفيق ! الطلبات معالجة مكتمل إرجاع المنتجات العملاء المتواجدون الان 1579 عملاء م…" at bounding box center [456, 23] width 912 height 46
click at [232, 96] on div "التحرير لسريع جرد مخزون المنتجات جرد مخزون الخيارات فقط تعديل أسعار المنتجات ال…" at bounding box center [281, 85] width 533 height 34
